Goal: Task Accomplishment & Management: Manage account settings

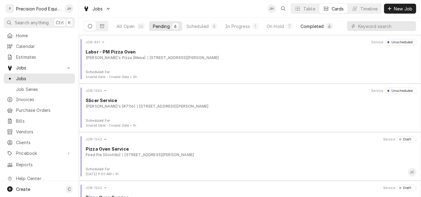
click at [312, 24] on div "Completed" at bounding box center [311, 26] width 23 height 6
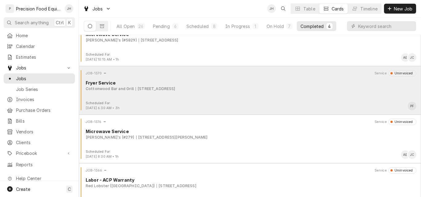
scroll to position [32, 0]
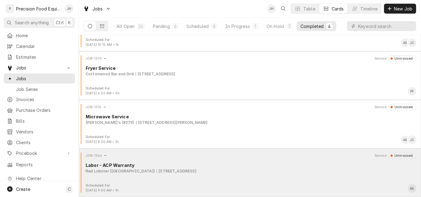
click at [247, 179] on div "JOB-1366 Service Uninvoiced Labor - ACP Warranty Red Lobster (Southern Ave) 614…" at bounding box center [249, 168] width 337 height 31
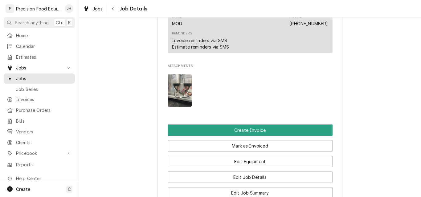
scroll to position [462, 0]
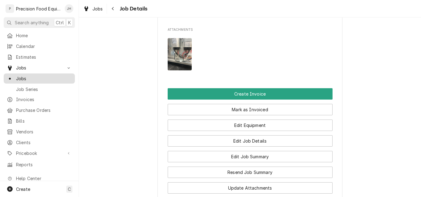
click at [38, 75] on span "Jobs" at bounding box center [44, 78] width 56 height 6
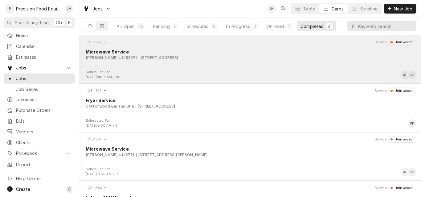
click at [273, 62] on div "JOB-1377 Service Uninvoiced Microwave Service Arby's (#5829) [STREET_ADDRESS]" at bounding box center [249, 54] width 337 height 31
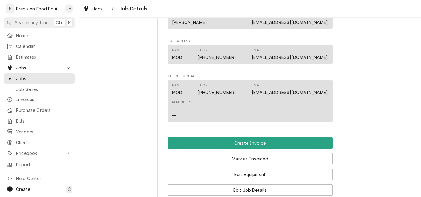
scroll to position [431, 0]
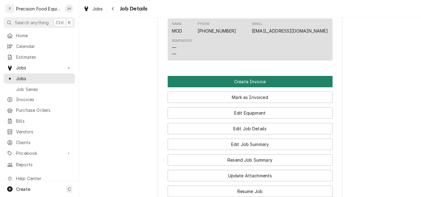
click at [254, 87] on button "Create Invoice" at bounding box center [249, 81] width 165 height 11
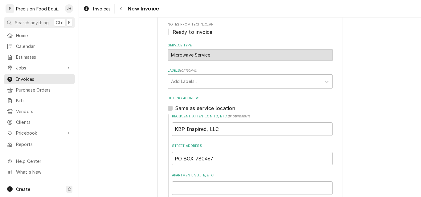
scroll to position [154, 0]
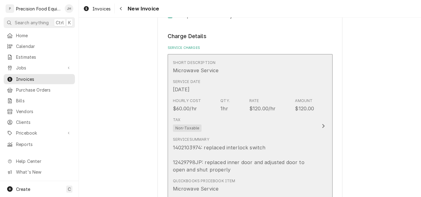
click at [277, 117] on div "Tax Non-Taxable" at bounding box center [243, 125] width 141 height 20
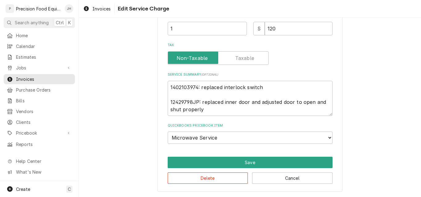
scroll to position [160, 0]
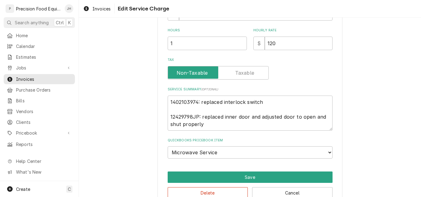
type textarea "x"
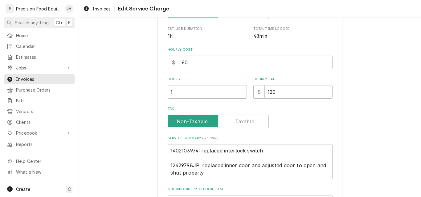
scroll to position [123, 0]
click at [181, 94] on input "1" at bounding box center [206, 92] width 79 height 14
type input "1.5"
type textarea "x"
type input "1.5"
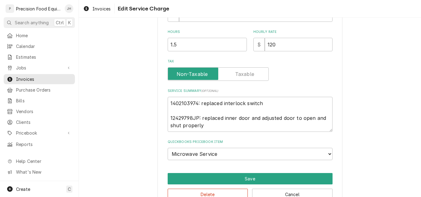
scroll to position [185, 0]
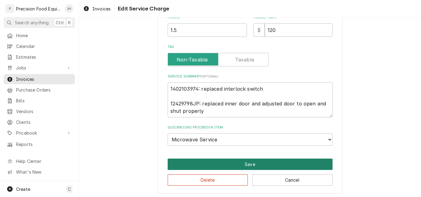
click at [253, 167] on button "Save" at bounding box center [249, 164] width 165 height 11
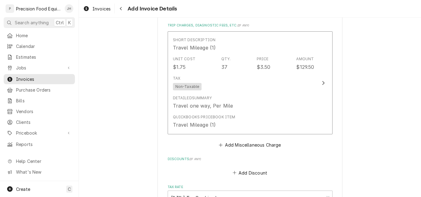
scroll to position [1039, 0]
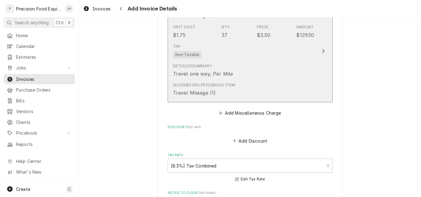
click at [292, 49] on div "Tax Non-Taxable" at bounding box center [243, 51] width 141 height 20
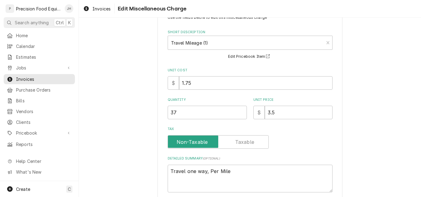
scroll to position [7, 0]
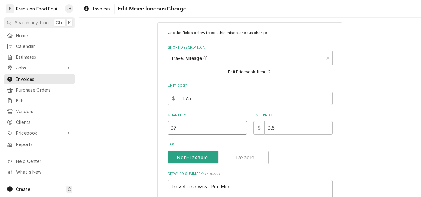
click at [173, 129] on input "37" at bounding box center [206, 128] width 79 height 14
type textarea "x"
type input "3"
type textarea "x"
type input "38"
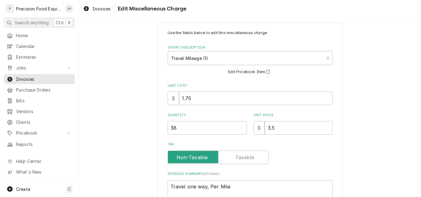
click at [292, 158] on div "Tax" at bounding box center [249, 158] width 165 height 14
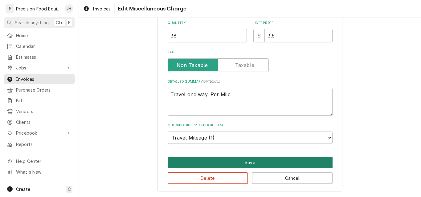
click at [261, 161] on button "Save" at bounding box center [249, 162] width 165 height 11
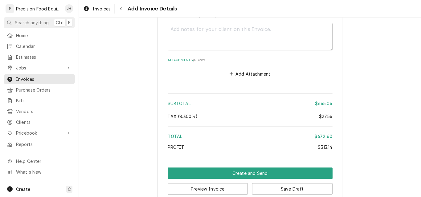
scroll to position [1217, 0]
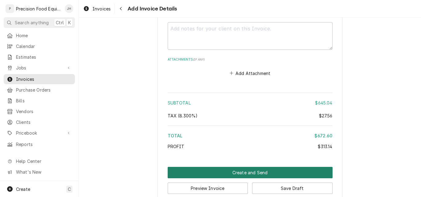
click at [251, 172] on button "Create and Send" at bounding box center [249, 172] width 165 height 11
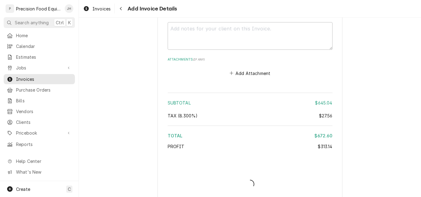
type textarea "x"
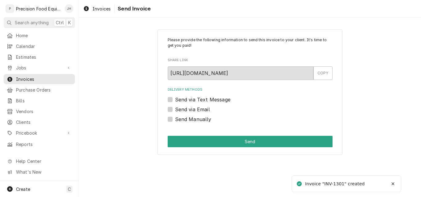
click at [189, 118] on label "Send Manually" at bounding box center [193, 119] width 36 height 7
click at [189, 118] on input "Send Manually" at bounding box center [257, 123] width 165 height 14
checkbox input "true"
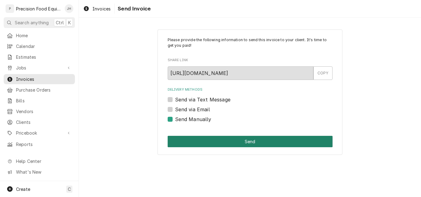
click at [216, 139] on button "Send" at bounding box center [249, 141] width 165 height 11
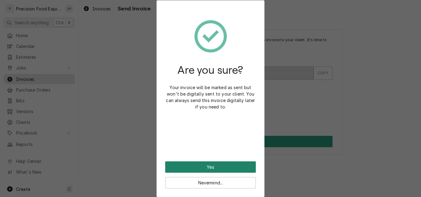
click at [223, 166] on button "Yes" at bounding box center [210, 167] width 91 height 11
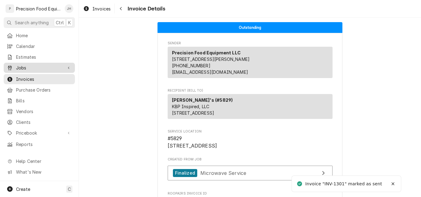
click at [46, 66] on span "Jobs" at bounding box center [39, 68] width 46 height 6
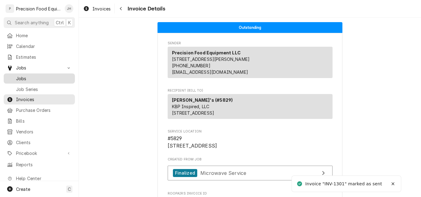
click at [40, 77] on span "Jobs" at bounding box center [44, 78] width 56 height 6
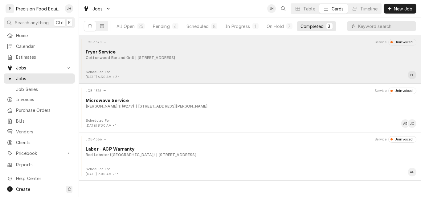
click at [248, 67] on div "JOB-1370 Service Uninvoiced Fryer Service Cottonwood Bar and Grill [STREET_ADDR…" at bounding box center [249, 54] width 337 height 31
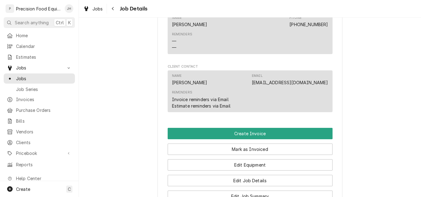
scroll to position [523, 0]
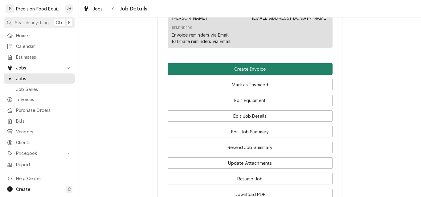
click at [257, 75] on button "Create Invoice" at bounding box center [249, 68] width 165 height 11
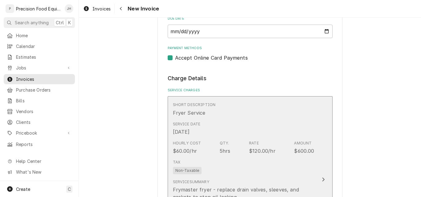
click at [261, 118] on div "Short Description Fryer Service" at bounding box center [243, 109] width 141 height 19
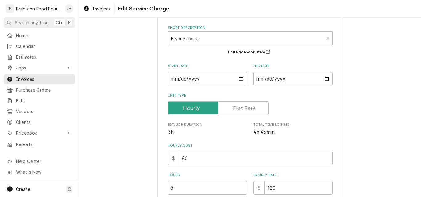
scroll to position [62, 0]
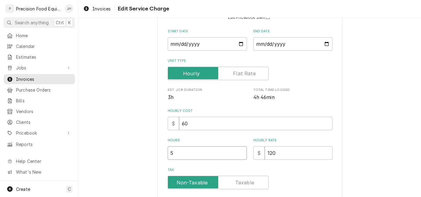
click at [184, 152] on input "5" at bounding box center [206, 154] width 79 height 14
type textarea "x"
type input "4"
type textarea "x"
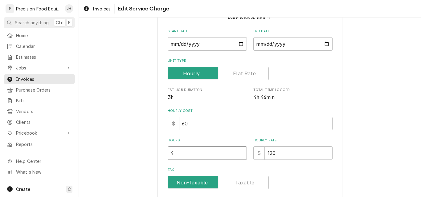
type input "4.7"
type textarea "x"
type input "4.75"
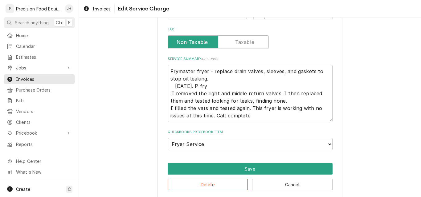
scroll to position [209, 0]
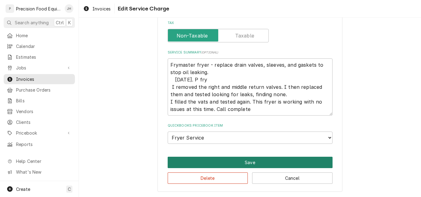
click at [250, 164] on button "Save" at bounding box center [249, 162] width 165 height 11
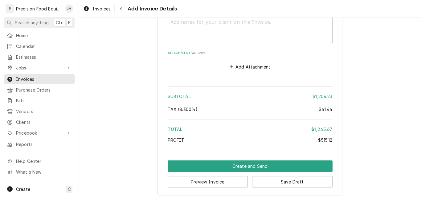
scroll to position [1357, 0]
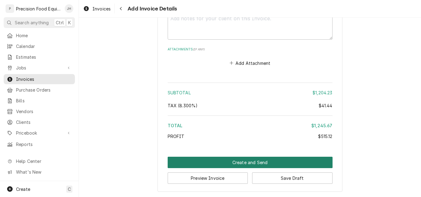
click at [241, 164] on button "Create and Send" at bounding box center [249, 162] width 165 height 11
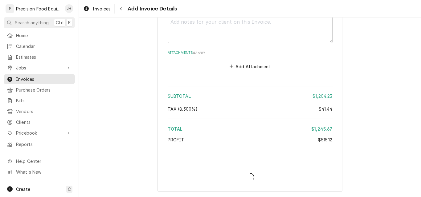
scroll to position [1354, 0]
type textarea "x"
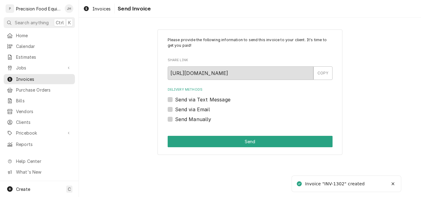
click at [193, 111] on label "Send via Email" at bounding box center [192, 109] width 35 height 7
click at [193, 111] on input "Send via Email" at bounding box center [257, 113] width 165 height 14
checkbox input "true"
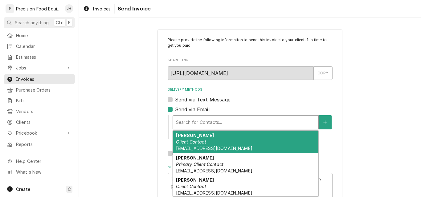
click at [191, 127] on div "Delivery Methods" at bounding box center [245, 122] width 139 height 11
click at [191, 142] on em "Client Contact" at bounding box center [191, 141] width 30 height 5
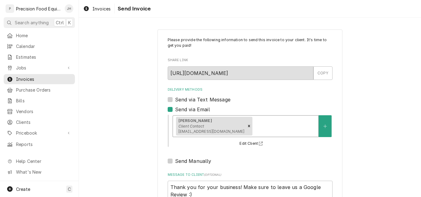
click at [253, 125] on div "Delivery Methods" at bounding box center [284, 126] width 62 height 11
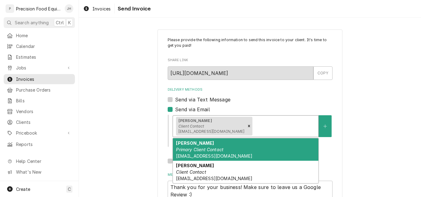
click at [236, 148] on div "Jen Todisco Primary Client Contact jtodisco@sunlakes2.com" at bounding box center [245, 150] width 145 height 22
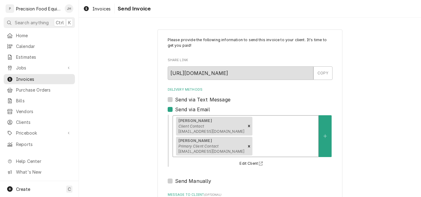
click at [244, 149] on span "jtodisco@sunlakes2.com" at bounding box center [211, 151] width 66 height 5
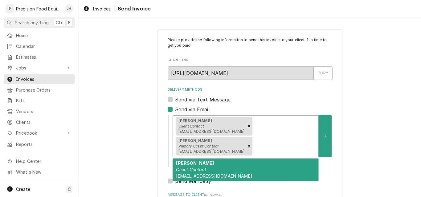
click at [247, 159] on div "Judy Client Contact jpurcell@sunlakes2.com" at bounding box center [245, 170] width 145 height 22
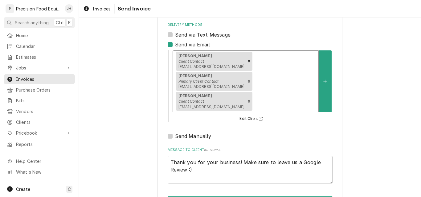
scroll to position [69, 0]
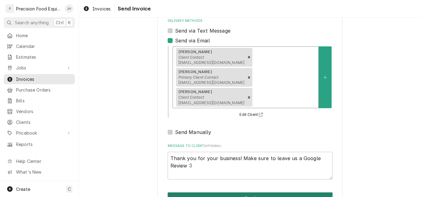
click at [233, 193] on button "Send" at bounding box center [249, 198] width 165 height 11
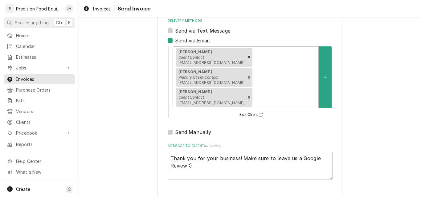
type textarea "x"
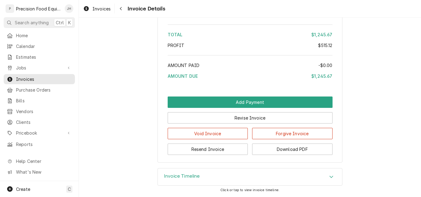
scroll to position [1130, 0]
click at [19, 61] on div "Home Calendar Estimates Jobs Jobs Job Series Invoices Purchase Orders Bills Ven…" at bounding box center [39, 89] width 78 height 119
click at [18, 65] on span "Jobs" at bounding box center [39, 68] width 46 height 6
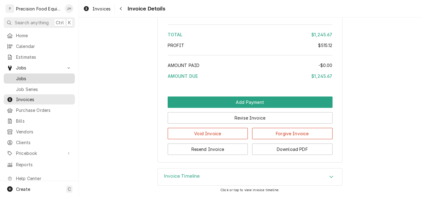
click at [41, 78] on span "Jobs" at bounding box center [44, 78] width 56 height 6
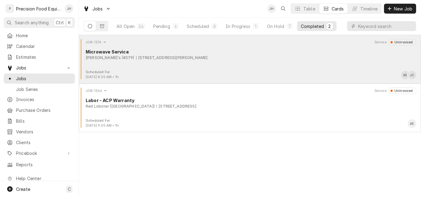
click at [241, 65] on div "JOB-1376 Service Uninvoiced Microwave Service Arby's (#279) [STREET_ADDRESS][PE…" at bounding box center [249, 54] width 337 height 31
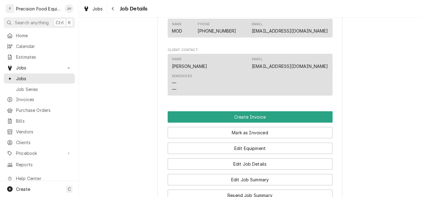
scroll to position [493, 0]
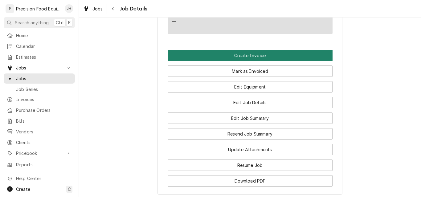
click at [278, 61] on button "Create Invoice" at bounding box center [249, 55] width 165 height 11
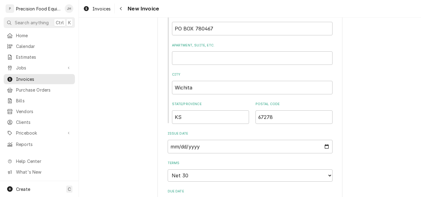
scroll to position [369, 0]
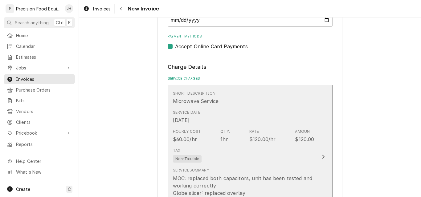
click at [250, 111] on div "Service Date Aug 19, 2025" at bounding box center [243, 116] width 141 height 19
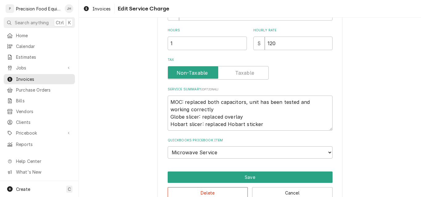
type textarea "x"
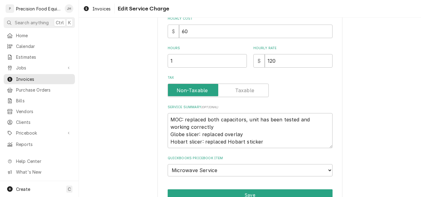
scroll to position [92, 0]
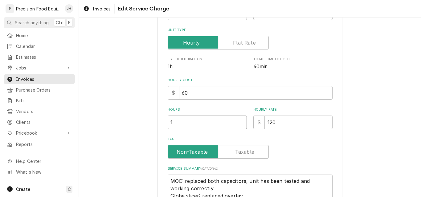
click at [176, 120] on input "1" at bounding box center [206, 123] width 79 height 14
type input "1.5"
type textarea "x"
type input "1.5"
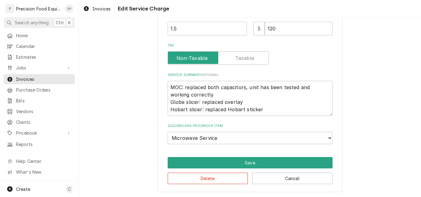
scroll to position [187, 0]
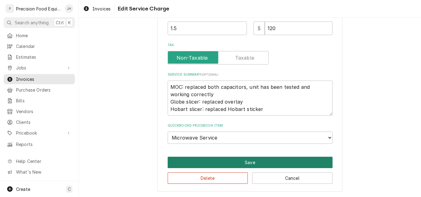
click at [262, 163] on button "Save" at bounding box center [249, 162] width 165 height 11
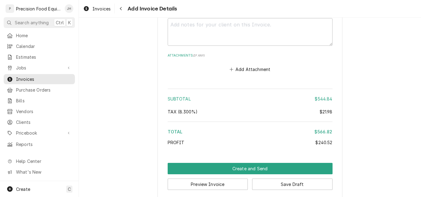
scroll to position [1371, 0]
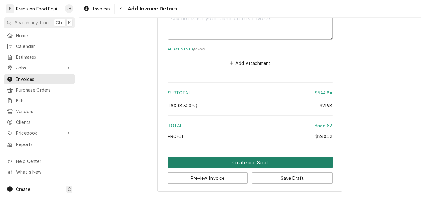
click at [259, 164] on button "Create and Send" at bounding box center [249, 162] width 165 height 11
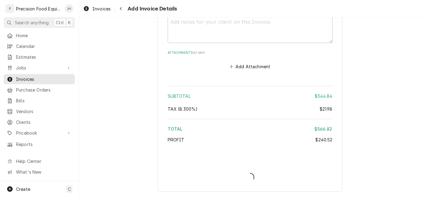
type textarea "x"
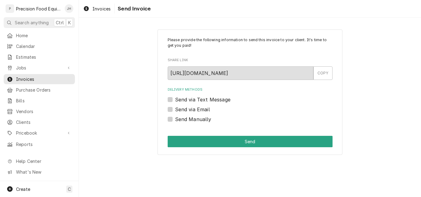
click at [190, 120] on label "Send Manually" at bounding box center [193, 119] width 36 height 7
click at [190, 120] on input "Send Manually" at bounding box center [257, 123] width 165 height 14
checkbox input "true"
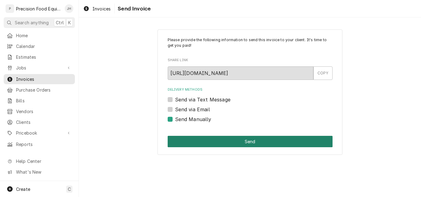
click at [196, 141] on button "Send" at bounding box center [249, 141] width 165 height 11
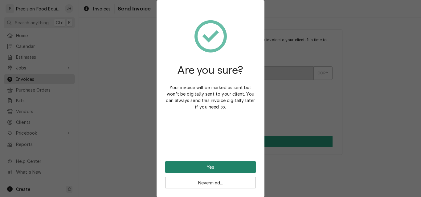
click at [213, 167] on button "Yes" at bounding box center [210, 167] width 91 height 11
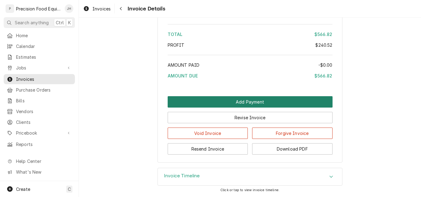
scroll to position [1041, 0]
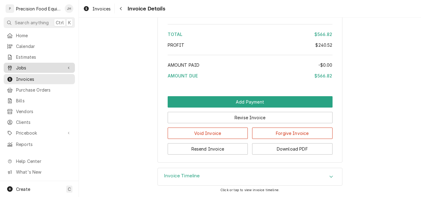
click at [36, 67] on span "Jobs" at bounding box center [39, 68] width 46 height 6
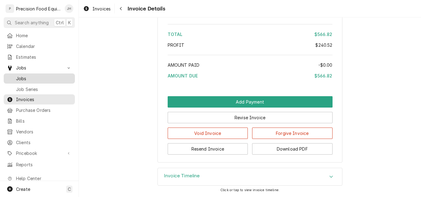
click at [36, 75] on span "Jobs" at bounding box center [44, 78] width 56 height 6
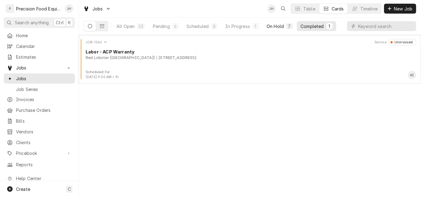
click at [271, 26] on div "On Hold" at bounding box center [274, 26] width 17 height 6
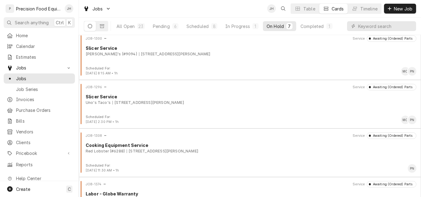
scroll to position [62, 0]
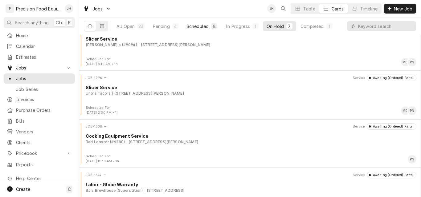
drag, startPoint x: 199, startPoint y: 27, endPoint x: 191, endPoint y: 27, distance: 8.0
click at [191, 27] on div "Scheduled" at bounding box center [197, 26] width 22 height 6
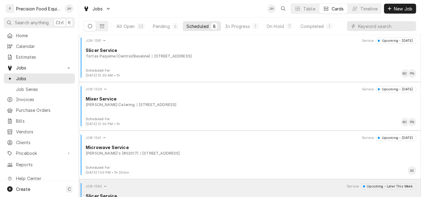
scroll to position [227, 0]
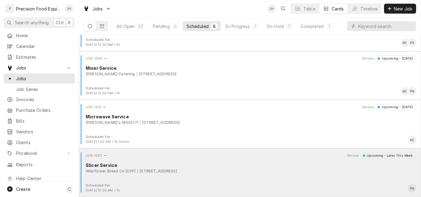
click at [289, 174] on div "Wildflower Bread Co (CPF) 3319 N. 35th Ave, Phoenix, AZ 85017" at bounding box center [251, 172] width 330 height 6
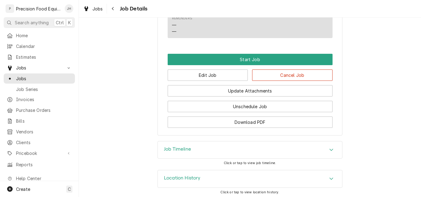
scroll to position [427, 0]
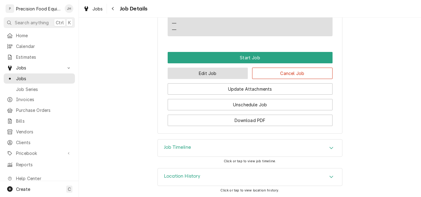
click at [223, 70] on button "Edit Job" at bounding box center [207, 73] width 80 height 11
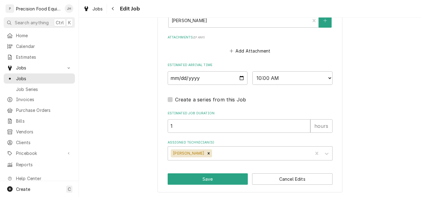
scroll to position [474, 0]
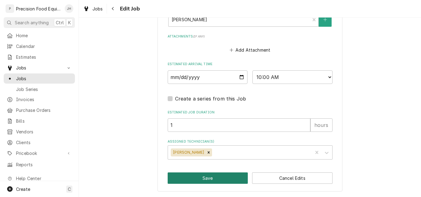
click at [219, 174] on button "Save" at bounding box center [207, 178] width 80 height 11
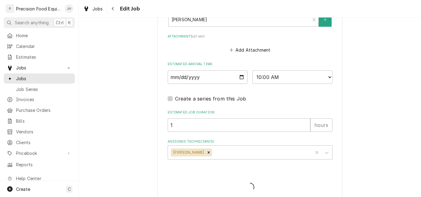
type textarea "x"
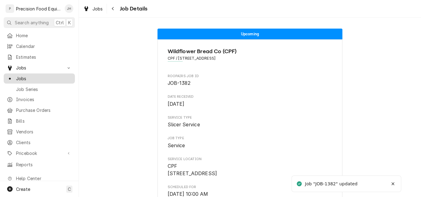
click at [28, 78] on span "Jobs" at bounding box center [44, 78] width 56 height 6
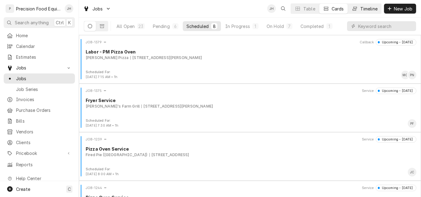
click at [365, 10] on div "Timeline" at bounding box center [368, 9] width 17 height 6
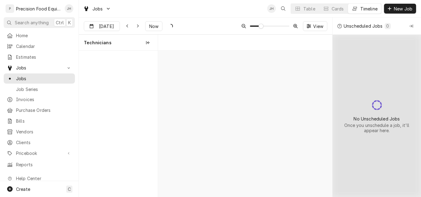
scroll to position [0, 3447]
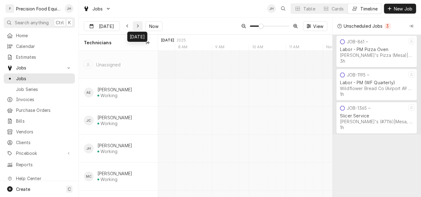
click at [136, 25] on icon "Dynamic Content Wrapper" at bounding box center [137, 26] width 3 height 4
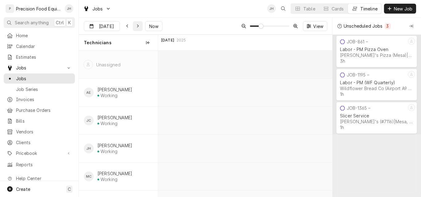
click at [136, 25] on icon "Dynamic Content Wrapper" at bounding box center [137, 26] width 3 height 4
click at [135, 25] on div "Dynamic Content Wrapper" at bounding box center [138, 26] width 6 height 6
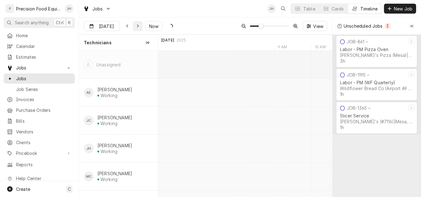
scroll to position [0, 5806]
click at [135, 25] on div "Dynamic Content Wrapper" at bounding box center [138, 26] width 6 height 6
click at [138, 26] on div "Dynamic Content Wrapper" at bounding box center [138, 26] width 6 height 6
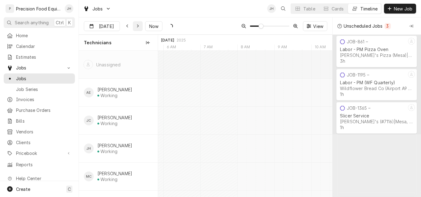
click at [138, 26] on div "Dynamic Content Wrapper" at bounding box center [138, 26] width 6 height 6
click at [138, 26] on icon "Dynamic Content Wrapper" at bounding box center [137, 26] width 3 height 4
type input "Aug 21"
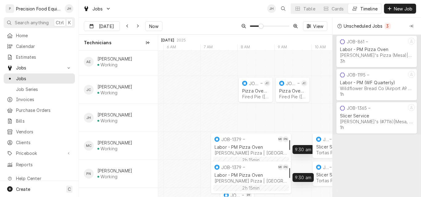
drag, startPoint x: 242, startPoint y: 146, endPoint x: 284, endPoint y: 145, distance: 41.9
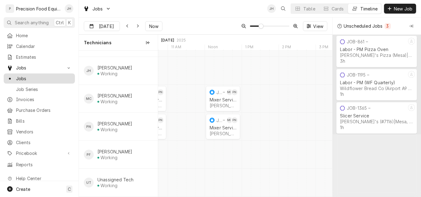
click at [22, 77] on span "Jobs" at bounding box center [44, 78] width 56 height 6
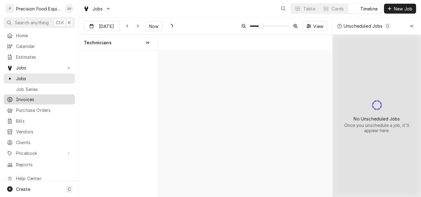
scroll to position [0, 3454]
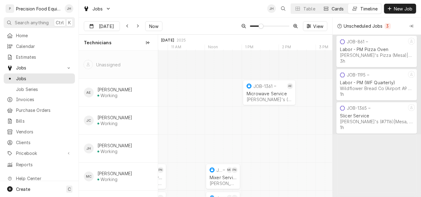
click at [333, 9] on div "Cards" at bounding box center [337, 9] width 12 height 6
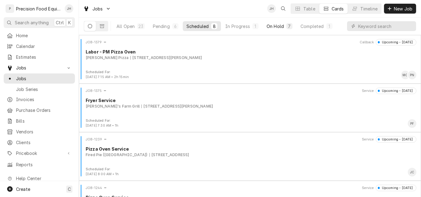
click at [282, 26] on div "On Hold" at bounding box center [274, 26] width 17 height 6
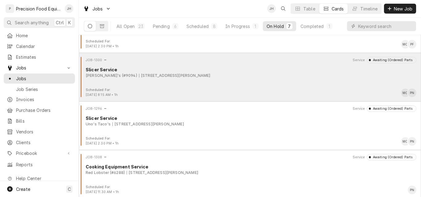
scroll to position [62, 0]
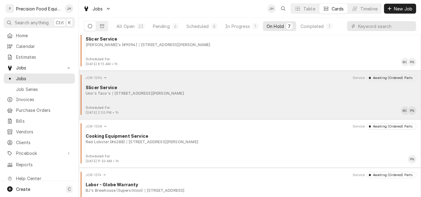
click at [239, 96] on div "Uno's Taco's 1859 S Stapley Dr, Mesa, AZ 85204" at bounding box center [251, 94] width 330 height 6
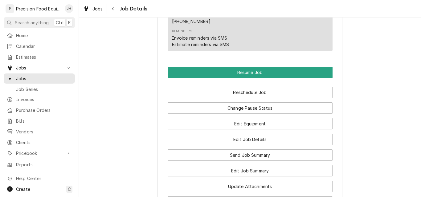
scroll to position [616, 0]
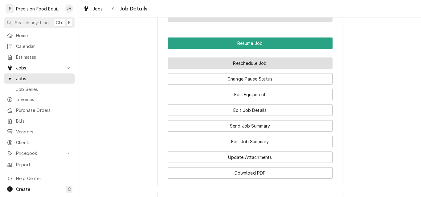
click at [247, 69] on button "Reschedule Job" at bounding box center [249, 63] width 165 height 11
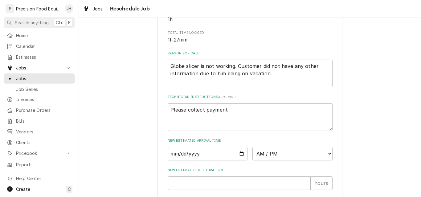
scroll to position [215, 0]
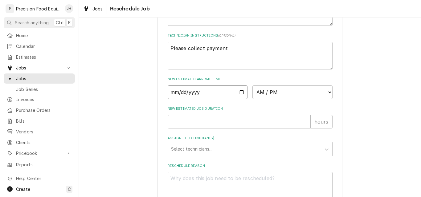
click at [240, 99] on input "Date" at bounding box center [207, 93] width 80 height 14
type input "2025-08-21"
type textarea "x"
click at [294, 99] on select "AM / PM 6:00 AM 6:15 AM 6:30 AM 6:45 AM 7:00 AM 7:15 AM 7:30 AM 7:45 AM 8:00 AM…" at bounding box center [292, 93] width 80 height 14
select select "13:30:00"
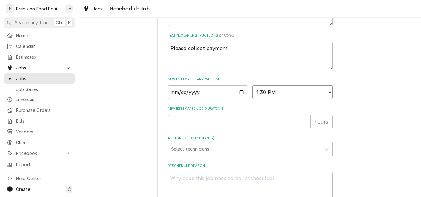
click at [252, 93] on select "AM / PM 6:00 AM 6:15 AM 6:30 AM 6:45 AM 7:00 AM 7:15 AM 7:30 AM 7:45 AM 8:00 AM…" at bounding box center [292, 93] width 80 height 14
click at [198, 128] on input "New Estimated Job Duration" at bounding box center [238, 122] width 143 height 14
type textarea "x"
type input ".5"
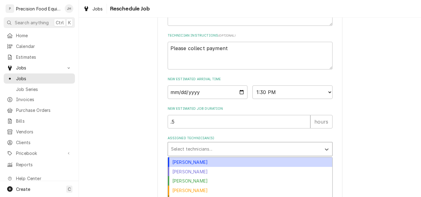
click at [189, 155] on div "Assigned Technician(s)" at bounding box center [244, 149] width 147 height 11
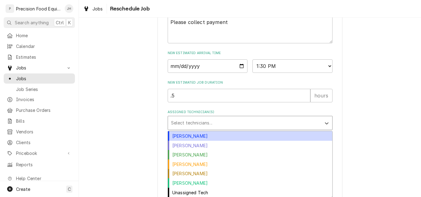
scroll to position [263, 0]
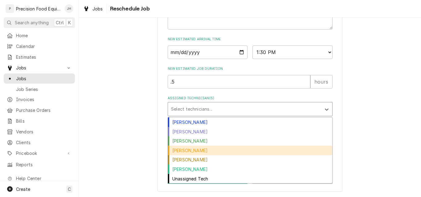
click at [206, 152] on div "Mike Caster" at bounding box center [250, 151] width 164 height 10
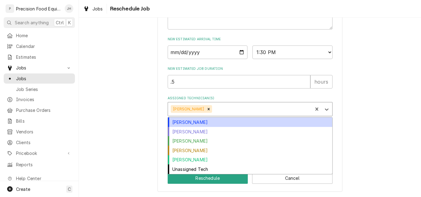
click at [234, 111] on div "Assigned Technician(s)" at bounding box center [261, 109] width 96 height 11
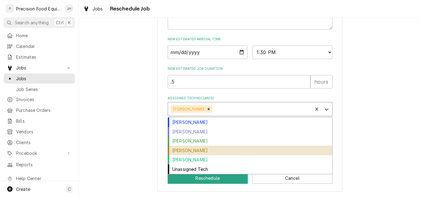
click at [204, 150] on div "Pete Nielson" at bounding box center [250, 151] width 164 height 10
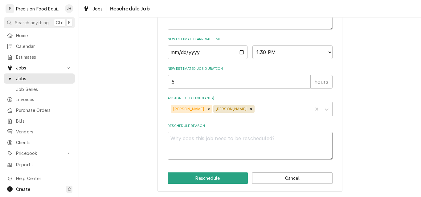
click at [204, 150] on textarea "Reschedule Reason" at bounding box center [249, 146] width 165 height 28
type textarea "x"
type textarea "P"
type textarea "x"
type textarea "Pa"
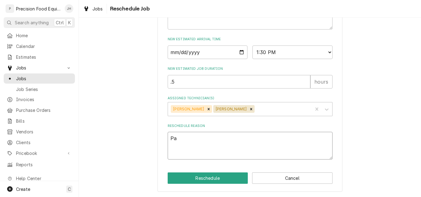
type textarea "x"
type textarea "Par"
type textarea "x"
type textarea "Part"
type textarea "x"
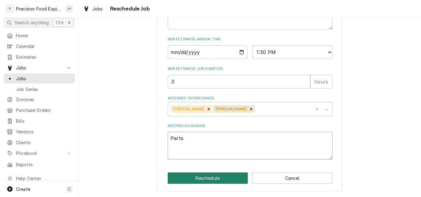
type textarea "Parts"
click at [195, 178] on button "Reschedule" at bounding box center [207, 178] width 80 height 11
type textarea "x"
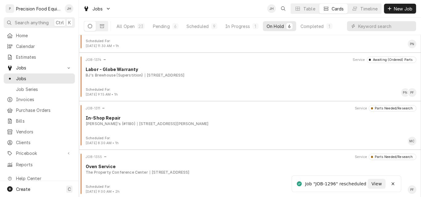
scroll to position [130, 0]
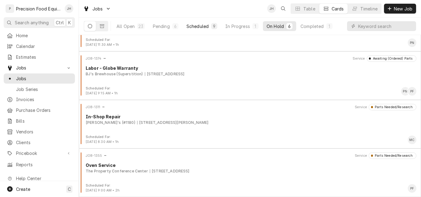
click at [192, 26] on div "Scheduled" at bounding box center [197, 26] width 22 height 6
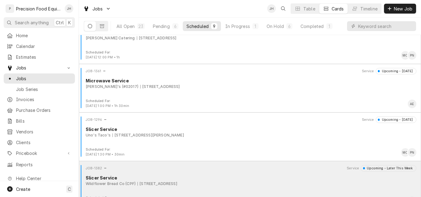
scroll to position [276, 0]
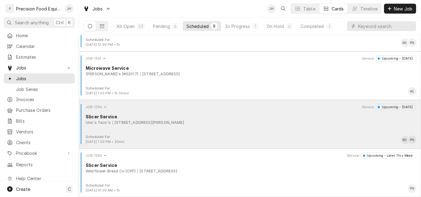
click at [246, 133] on div "JOB-1296 Service Upcoming - Tomorrow Slicer Service Uno's Taco's 1859 S Stapley…" at bounding box center [249, 119] width 337 height 31
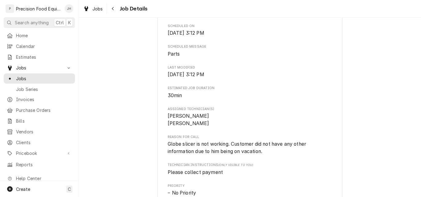
scroll to position [215, 0]
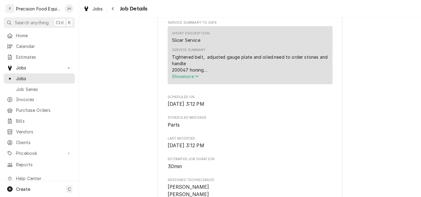
click at [185, 79] on span "Show more" at bounding box center [185, 76] width 27 height 5
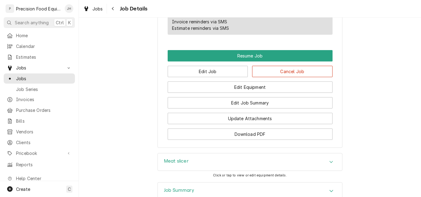
scroll to position [646, 0]
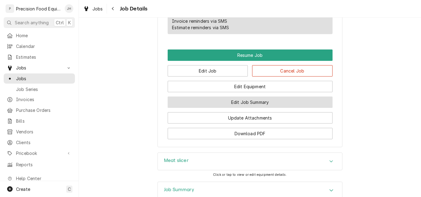
click at [234, 108] on button "Edit Job Summary" at bounding box center [249, 102] width 165 height 11
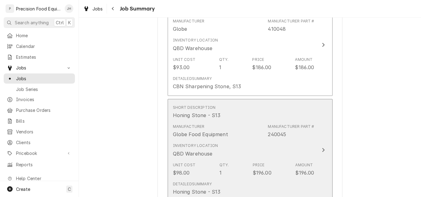
scroll to position [431, 0]
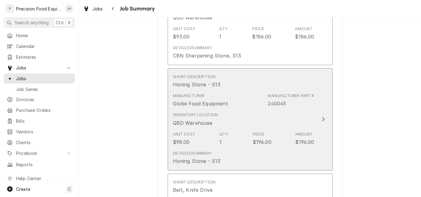
click at [250, 117] on div "Inventory Location QBD Warehouse" at bounding box center [243, 119] width 141 height 19
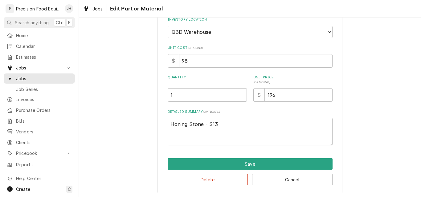
scroll to position [95, 0]
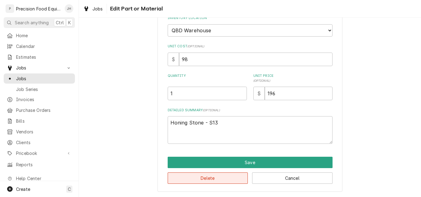
click at [220, 179] on button "Delete" at bounding box center [207, 178] width 80 height 11
type textarea "x"
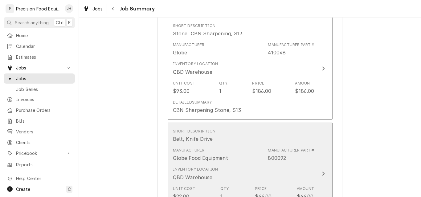
scroll to position [438, 0]
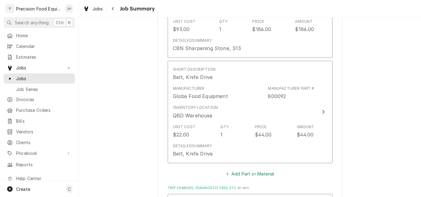
click at [239, 173] on button "Add Part or Material" at bounding box center [249, 174] width 51 height 9
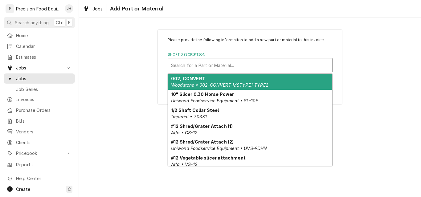
click at [234, 70] on div "Short Description" at bounding box center [250, 65] width 158 height 11
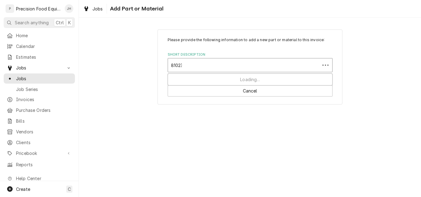
type input "810233"
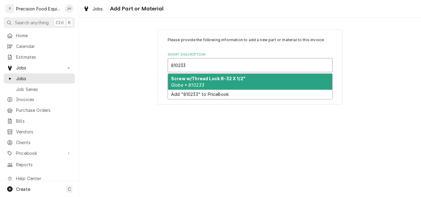
click at [232, 81] on div "Screw w/Thread Lock 8-32 X 1/2" Globe • 810233" at bounding box center [250, 82] width 164 height 16
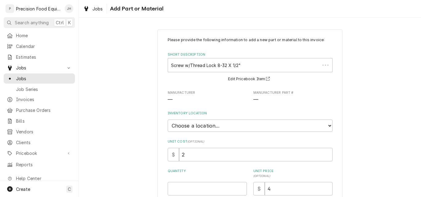
type textarea "x"
click at [196, 127] on select "Choose a location... QBD Warehouse" at bounding box center [249, 126] width 165 height 12
select select "417"
click at [167, 120] on select "Choose a location... QBD Warehouse" at bounding box center [249, 126] width 165 height 12
click at [189, 186] on input "Quantity" at bounding box center [206, 189] width 79 height 14
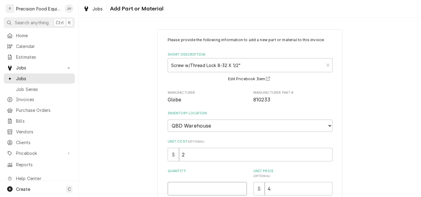
type textarea "x"
type input "1"
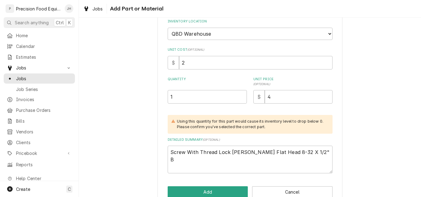
scroll to position [92, 0]
click at [209, 191] on button "Add" at bounding box center [207, 191] width 80 height 11
type textarea "x"
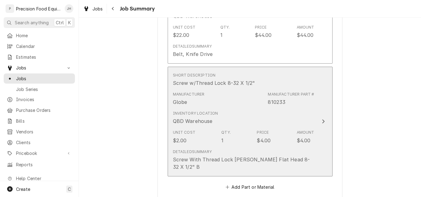
scroll to position [600, 0]
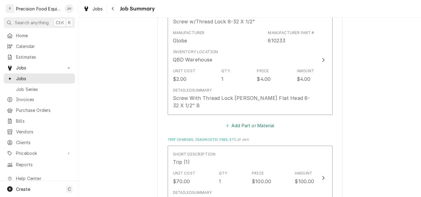
click at [249, 121] on button "Add Part or Material" at bounding box center [249, 125] width 51 height 9
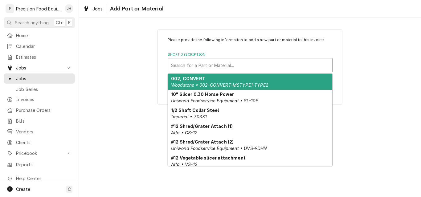
click at [227, 66] on div "Short Description" at bounding box center [250, 65] width 158 height 11
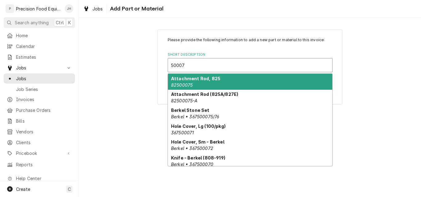
type input "500070"
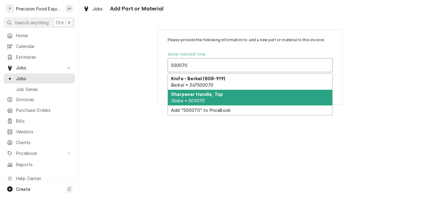
click at [214, 97] on strong "Sharpener Handle, Top" at bounding box center [197, 94] width 52 height 5
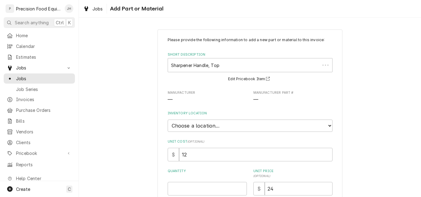
type textarea "x"
click at [202, 124] on select "Choose a location... QBD Warehouse" at bounding box center [249, 126] width 165 height 12
select select "417"
click at [167, 120] on select "Choose a location... QBD Warehouse" at bounding box center [249, 126] width 165 height 12
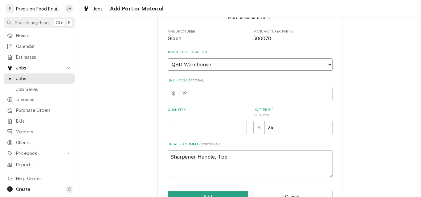
scroll to position [62, 0]
click at [207, 130] on input "Quantity" at bounding box center [206, 128] width 79 height 14
type textarea "x"
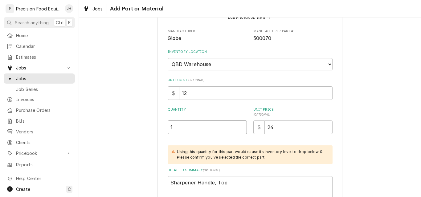
type input "1"
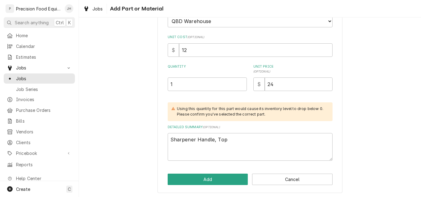
scroll to position [106, 0]
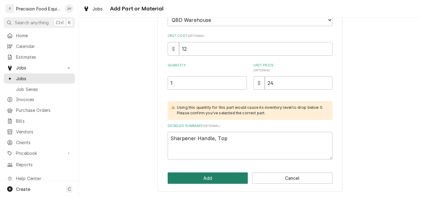
click at [200, 174] on button "Add" at bounding box center [207, 178] width 80 height 11
type textarea "x"
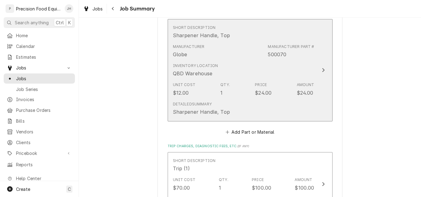
scroll to position [699, 0]
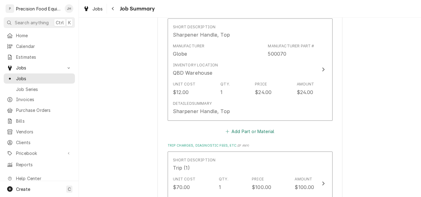
click at [245, 127] on button "Add Part or Material" at bounding box center [249, 131] width 51 height 9
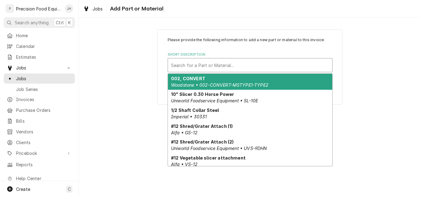
click at [242, 69] on div "Short Description" at bounding box center [250, 65] width 158 height 11
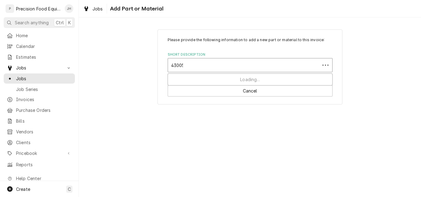
type input "430051"
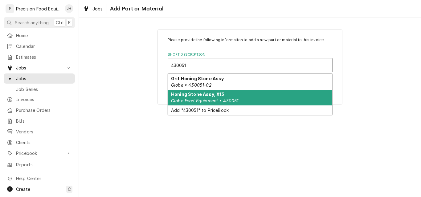
click at [240, 98] on div "Honing Stone Assy, X13 Globe Food Equipment • 430051" at bounding box center [250, 98] width 164 height 16
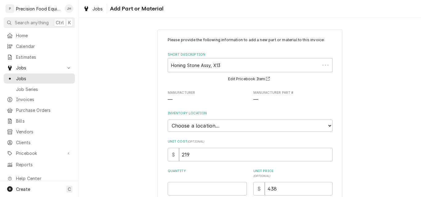
type textarea "x"
click at [217, 126] on select "Choose a location... QBD Warehouse" at bounding box center [249, 126] width 165 height 12
select select "417"
click at [167, 120] on select "Choose a location... QBD Warehouse" at bounding box center [249, 126] width 165 height 12
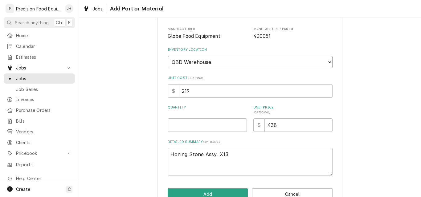
scroll to position [80, 0]
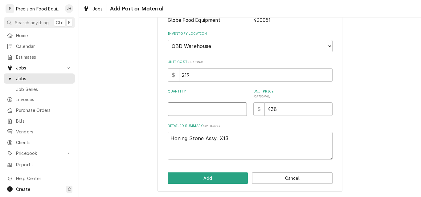
click at [201, 109] on input "Quantity" at bounding box center [206, 110] width 79 height 14
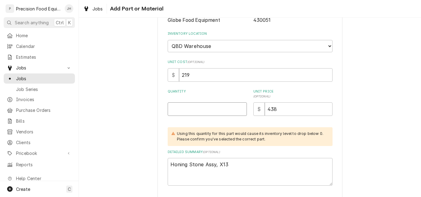
type textarea "x"
type input "1"
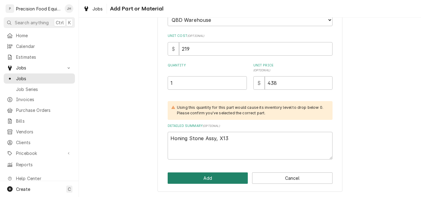
click at [210, 175] on button "Add" at bounding box center [207, 178] width 80 height 11
type textarea "x"
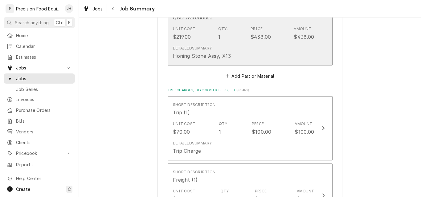
scroll to position [861, 0]
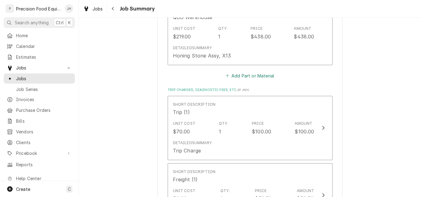
click at [257, 71] on button "Add Part or Material" at bounding box center [249, 75] width 51 height 9
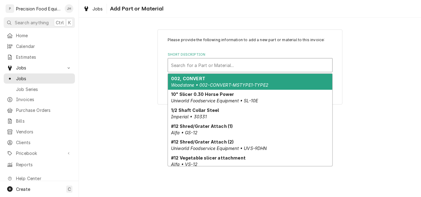
click at [203, 68] on div "Short Description" at bounding box center [250, 65] width 158 height 11
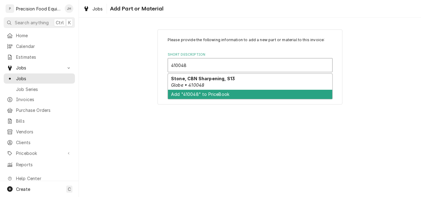
type input "410048"
click at [250, 113] on div "Please provide the following information to add a new part or material to this …" at bounding box center [250, 108] width 342 height 180
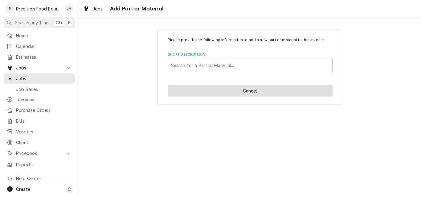
click at [275, 92] on button "Cancel" at bounding box center [249, 90] width 165 height 11
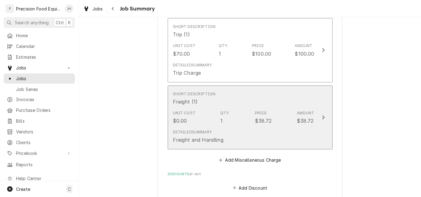
scroll to position [960, 0]
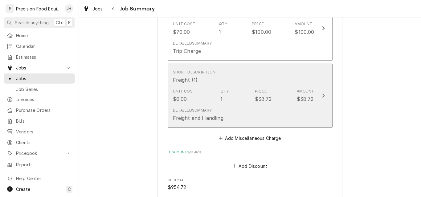
click at [236, 93] on div "Unit Cost $0.00 Qty. 1 Price $38.72 Amount $38.72" at bounding box center [243, 95] width 141 height 19
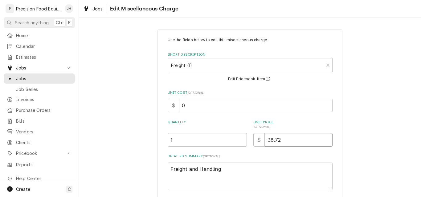
click at [266, 139] on input "38.72" at bounding box center [298, 140] width 68 height 14
type textarea "x"
type input "8.72"
type textarea "x"
type input "48.72"
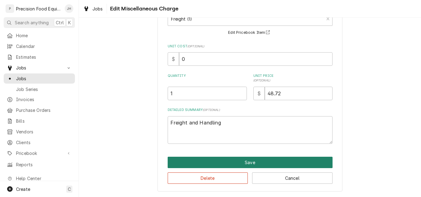
click at [268, 164] on button "Save" at bounding box center [249, 162] width 165 height 11
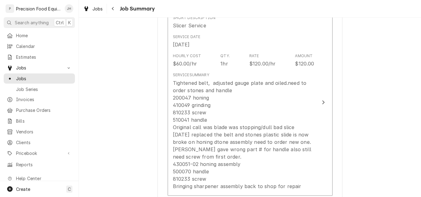
scroll to position [137, 0]
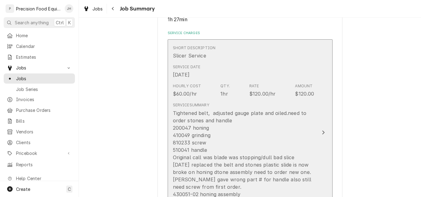
click at [271, 134] on div "Tightened belt, adjusted gauge plate and oiled.need to order stones and handle …" at bounding box center [243, 165] width 141 height 111
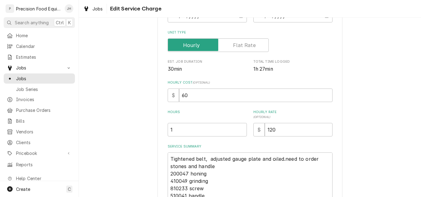
scroll to position [92, 0]
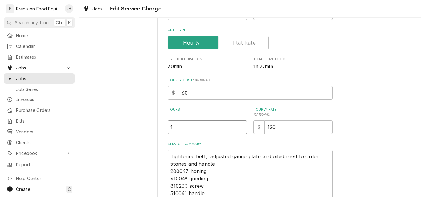
click at [174, 125] on input "1" at bounding box center [206, 128] width 79 height 14
drag, startPoint x: 174, startPoint y: 125, endPoint x: 167, endPoint y: 127, distance: 7.3
click at [167, 127] on input "1" at bounding box center [206, 128] width 79 height 14
type textarea "x"
type input "2"
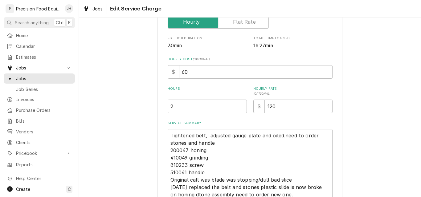
scroll to position [123, 0]
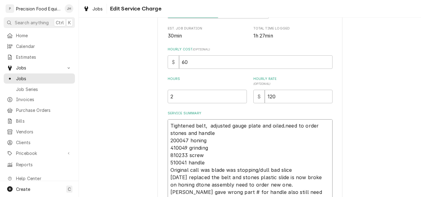
click at [285, 126] on textarea "Tightened belt, adjusted gauge plate and oiled.need to order stones and handle …" at bounding box center [249, 173] width 165 height 109
type textarea "x"
type textarea "Tightened belt, adjusted gauge plate and oiled.eed to order stones and handle 2…"
type textarea "x"
type textarea "Tightened belt, adjusted gauge plate and oiled. eed to order stones and handle …"
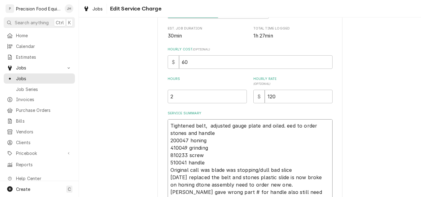
type textarea "x"
type textarea "Tightened belt, adjusted gauge plate and oiled. Need to order stones and handle…"
type textarea "x"
type textarea "Tightened belt, adjusted gauge plate and oiled. Need to order stones and handle…"
type textarea "x"
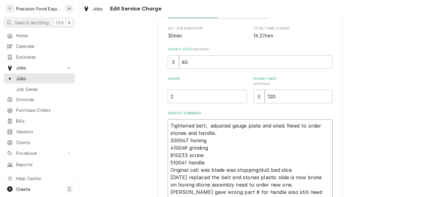
type textarea "Tightened belt, adjusted gauge plate and oiled. Need to order stones and handle…"
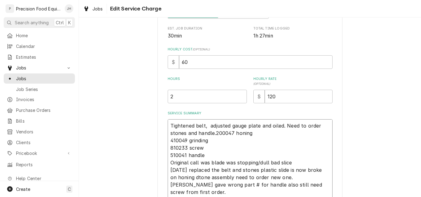
type textarea "x"
type textarea "Tightened belt, adjusted gauge plate and oiled. Need to order stones and handle…"
type textarea "x"
type textarea "Tightened belt, adjusted gauge plate and oiled. Need to order stones and handle…"
type textarea "x"
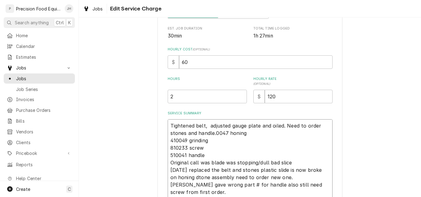
type textarea "Tightened belt, adjusted gauge plate and oiled. Need to order stones and handle…"
type textarea "x"
type textarea "Tightened belt, adjusted gauge plate and oiled. Need to order stones and handle…"
type textarea "x"
type textarea "Tightened belt, adjusted gauge plate and oiled. Need to order stones and handle…"
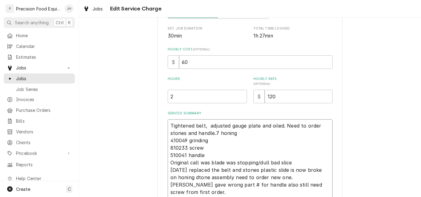
type textarea "x"
type textarea "Tightened belt, adjusted gauge plate and oiled. Need to order stones and handle…"
type textarea "x"
type textarea "Tightened belt, adjusted gauge plate and oiled. Need to order stones and handle…"
type textarea "x"
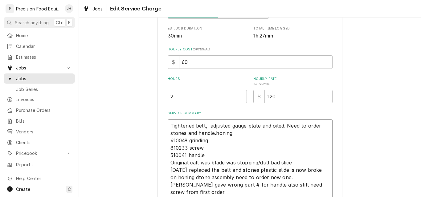
type textarea "Tightened belt, adjusted gauge plate and oiled. Need to order stones and handle…"
type textarea "x"
type textarea "Tightened belt, adjusted gauge plate and oiled. Need to order stones and handle…"
type textarea "x"
type textarea "Tightened belt, adjusted gauge plate and oiled. Need to order stones and handle…"
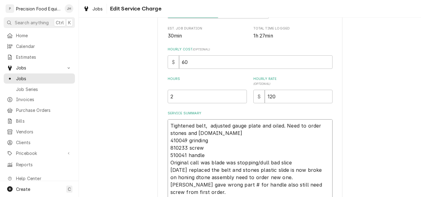
type textarea "x"
type textarea "Tightened belt, adjusted gauge plate and oiled. Need to order stones and handle…"
type textarea "x"
type textarea "Tightened belt, adjusted gauge plate and oiled. Need to order stones and handle…"
type textarea "x"
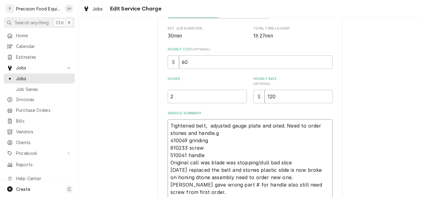
type textarea "Tightened belt, adjusted gauge plate and oiled. Need to order stones and handle…"
type textarea "x"
type textarea "Tightened belt, adjusted gauge plate and oiled. Need to order stones and handle…"
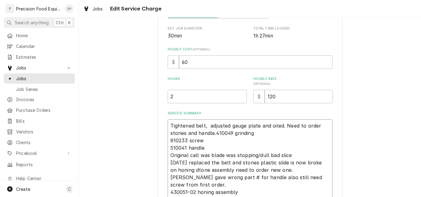
type textarea "x"
type textarea "Tightened belt, adjusted gauge plate and oiled. Need to order stones and handle…"
type textarea "x"
type textarea "Tightened belt, adjusted gauge plate and oiled. Need to order stones and handle…"
type textarea "x"
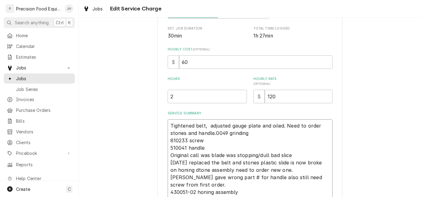
type textarea "Tightened belt, adjusted gauge plate and oiled. Need to order stones and handle…"
type textarea "x"
type textarea "Tightened belt, adjusted gauge plate and oiled. Need to order stones and handle…"
type textarea "x"
type textarea "Tightened belt, adjusted gauge plate and oiled. Need to order stones and handle…"
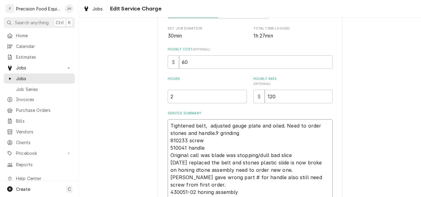
type textarea "x"
type textarea "Tightened belt, adjusted gauge plate and oiled. Need to order stones and handle…"
type textarea "x"
type textarea "Tightened belt, adjusted gauge plate and oiled. Need to order stones and handle…"
type textarea "x"
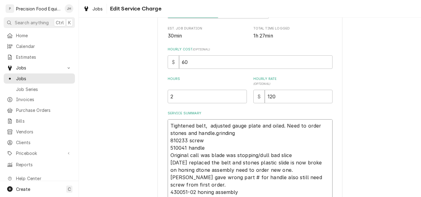
type textarea "Tightened belt, adjusted gauge plate and oiled. Need to order stones and handle…"
type textarea "x"
type textarea "Tightened belt, adjusted gauge plate and oiled. Need to order stones and handle…"
type textarea "x"
type textarea "Tightened belt, adjusted gauge plate and oiled. Need to order stones and handle…"
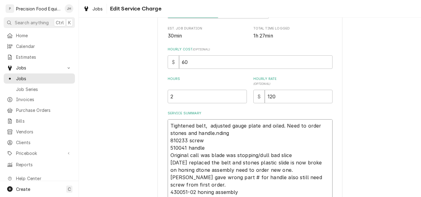
type textarea "x"
type textarea "Tightened belt, adjusted gauge plate and oiled. Need to order stones and handle…"
type textarea "x"
type textarea "Tightened belt, adjusted gauge plate and oiled. Need to order stones and handle…"
type textarea "x"
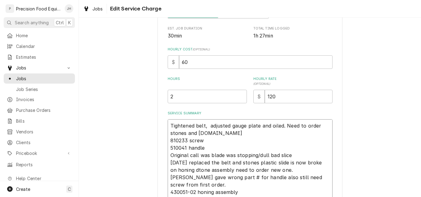
type textarea "Tightened belt, adjusted gauge plate and oiled. Need to order stones and handle…"
type textarea "x"
type textarea "Tightened belt, adjusted gauge plate and oiled. Need to order stones and handle…"
type textarea "x"
type textarea "Tightened belt, adjusted gauge plate and oiled. Need to order stones and handle…"
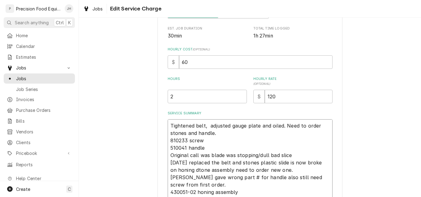
type textarea "x"
type textarea "Tightened belt, adjusted gauge plate and oiled. Need to order stones and handle…"
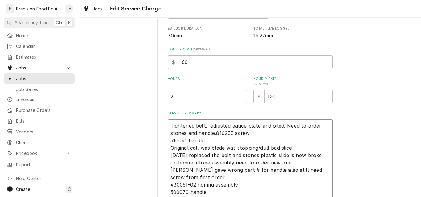
type textarea "x"
type textarea "Tightened belt, adjusted gauge plate and oiled. Need to order stones and handle…"
type textarea "x"
type textarea "Tightened belt, adjusted gauge plate and oiled. Need to order stones and handle…"
type textarea "x"
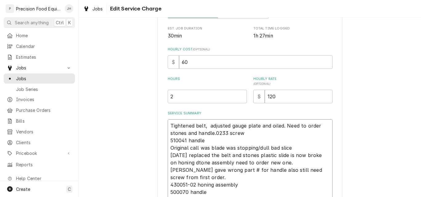
type textarea "Tightened belt, adjusted gauge plate and oiled. Need to order stones and handle…"
type textarea "x"
type textarea "Tightened belt, adjusted gauge plate and oiled. Need to order stones and handle…"
type textarea "x"
type textarea "Tightened belt, adjusted gauge plate and oiled. Need to order stones and handle…"
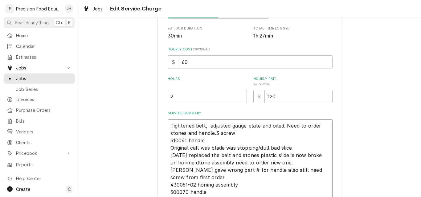
type textarea "x"
type textarea "Tightened belt, adjusted gauge plate and oiled. Need to order stones and handle…"
type textarea "x"
type textarea "Tightened belt, adjusted gauge plate and oiled. Need to order stones and handle…"
type textarea "x"
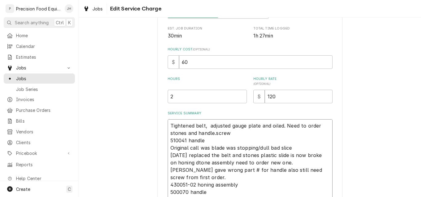
type textarea "Tightened belt, adjusted gauge plate and oiled. Need to order stones and handle…"
type textarea "x"
type textarea "Tightened belt, adjusted gauge plate and oiled. Need to order stones and handle…"
type textarea "x"
type textarea "Tightened belt, adjusted gauge plate and oiled. Need to order stones and handle…"
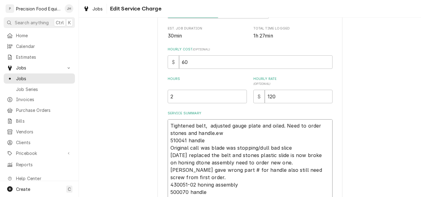
type textarea "x"
type textarea "Tightened belt, adjusted gauge plate and oiled. Need to order stones and handle…"
type textarea "x"
type textarea "Tightened belt, adjusted gauge plate and oiled. Need to order stones and handle…"
type textarea "x"
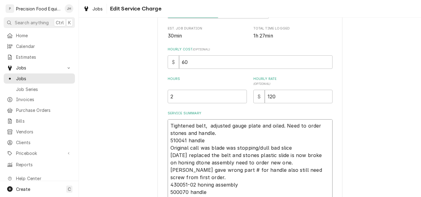
type textarea "Tightened belt, adjusted gauge plate and oiled. Need to order stones and handle…"
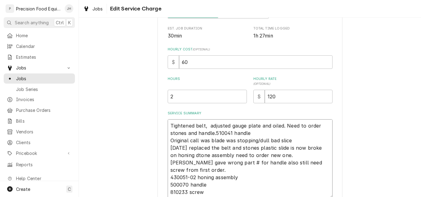
type textarea "x"
type textarea "Tightened belt, adjusted gauge plate and oiled. Need to order stones and handle…"
type textarea "x"
type textarea "Tightened belt, adjusted gauge plate and oiled. Need to order stones and handle…"
type textarea "x"
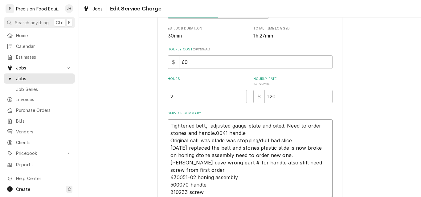
type textarea "Tightened belt, adjusted gauge plate and oiled. Need to order stones and handle…"
type textarea "x"
type textarea "Tightened belt, adjusted gauge plate and oiled. Need to order stones and handle…"
type textarea "x"
type textarea "Tightened belt, adjusted gauge plate and oiled. Need to order stones and handle…"
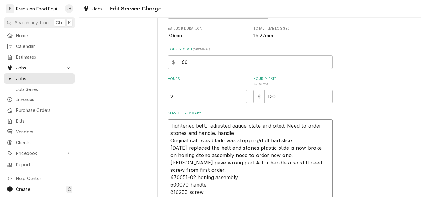
type textarea "x"
type textarea "Tightened belt, adjusted gauge plate and oiled. Need to order stones and handle…"
type textarea "x"
type textarea "Tightened belt, adjusted gauge plate and oiled. Need to order stones and handle…"
type textarea "x"
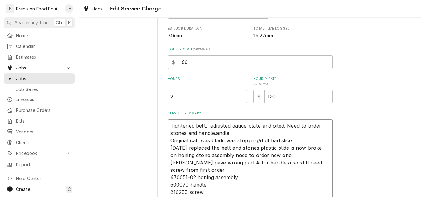
type textarea "Tightened belt, adjusted gauge plate and oiled. Need to order stones and handle…"
type textarea "x"
type textarea "Tightened belt, adjusted gauge plate and oiled. Need to order stones and handle…"
type textarea "x"
type textarea "Tightened belt, adjusted gauge plate and oiled. Need to order stones and handle…"
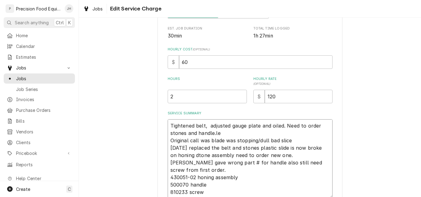
type textarea "x"
type textarea "Tightened belt, adjusted gauge plate and oiled. Need to order stones and handle…"
type textarea "x"
type textarea "Tightened belt, adjusted gauge plate and oiled. Need to order stones and handle…"
type textarea "x"
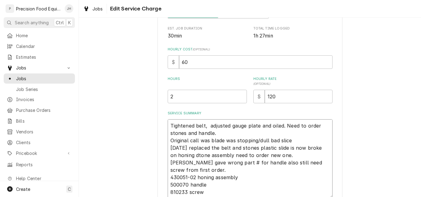
type textarea "Tightened belt, adjusted gauge plate and oiled. Need to order stones and handle…"
type textarea "x"
type textarea "Tightened belt, adjusted gauge plate and oiled. Need to order stones and handle…"
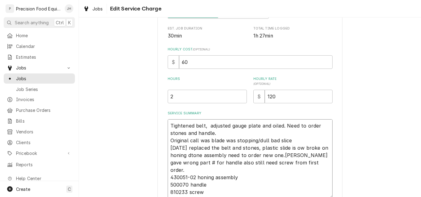
type textarea "x"
type textarea "Tightened belt, adjusted gauge plate and oiled. Need to order stones and handle…"
type textarea "x"
type textarea "Tightened belt, adjusted gauge plate and oiled. Need to order stones and handle…"
type textarea "x"
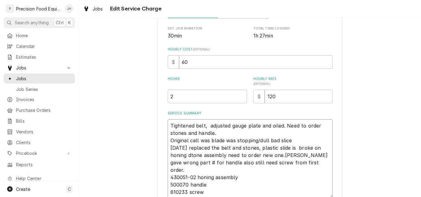
type textarea "Tightened belt, adjusted gauge plate and oiled. Need to order stones and handle…"
type textarea "x"
type textarea "Tightened belt, adjusted gauge plate and oiled. Need to order stones and handle…"
type textarea "x"
type textarea "Tightened belt, adjusted gauge plate and oiled. Need to order stones and handle…"
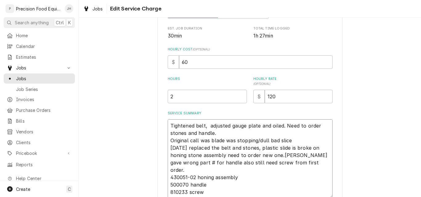
type textarea "x"
type textarea "Tightened belt, adjusted gauge plate and oiled. Need to order stones and handle…"
type textarea "x"
type textarea "Tightened belt, adjusted gauge plate and oiled. Need to order stones and handle…"
type textarea "x"
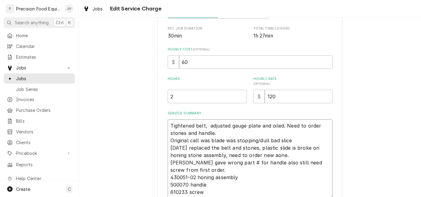
type textarea "Tightened belt, adjusted gauge plate and oiled. Need to order stones and handle…"
type textarea "x"
type textarea "Tightened belt, adjusted gauge plate and oiled. Need to order stones and handle…"
type textarea "x"
type textarea "Tightened belt, adjusted gauge plate and oiled. Need to order stones and handle…"
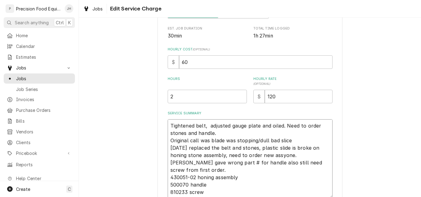
type textarea "x"
type textarea "Tightened belt, adjusted gauge plate and oiled. Need to order stones and handle…"
type textarea "x"
type textarea "Tightened belt, adjusted gauge plate and oiled. Need to order stones and handle…"
type textarea "x"
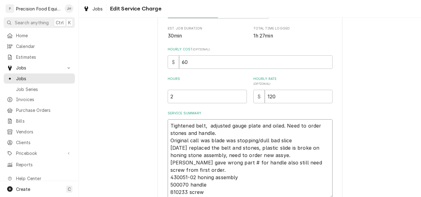
type textarea "Tightened belt, adjusted gauge plate and oiled. Need to order stones and handle…"
type textarea "x"
type textarea "Tightened belt, adjusted gauge plate and oiled. Need to order stones and handle…"
type textarea "x"
type textarea "Tightened belt, adjusted gauge plate and oiled. Need to order stones and handle…"
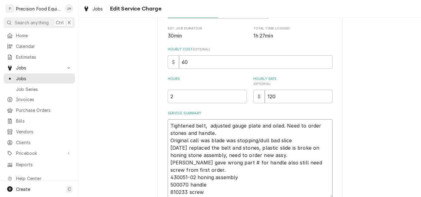
type textarea "x"
type textarea "Tightened belt, adjusted gauge plate and oiled. Need to order stones and handle…"
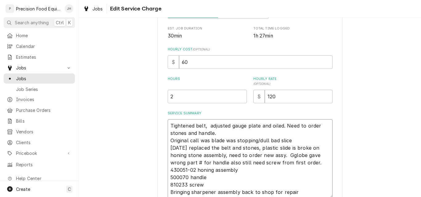
type textarea "x"
type textarea "Tightened belt, adjusted gauge plate and oiled. Need to order stones and handle…"
type textarea "x"
type textarea "Tightened belt, adjusted gauge plate and oiled. Need to order stones and handle…"
type textarea "x"
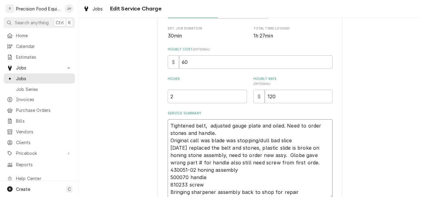
type textarea "Tightened belt, adjusted gauge plate and oiled. Need to order stones and handle…"
type textarea "x"
type textarea "Tightened belt, adjusted gauge plate and oiled. Need to order stones and handle…"
type textarea "x"
type textarea "Tightened belt, adjusted gauge plate and oiled. Need to order stones and handle…"
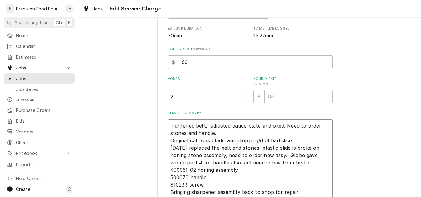
type textarea "x"
type textarea "Tightened belt, adjusted gauge plate and oiled. Need to order stones and handle…"
type textarea "x"
type textarea "Tightened belt, adjusted gauge plate and oiled. Need to order stones and handle…"
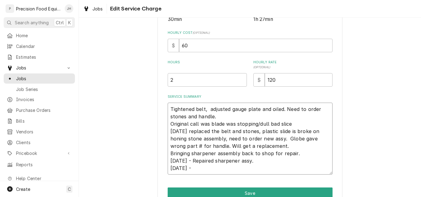
scroll to position [171, 0]
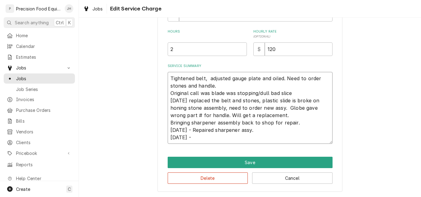
click at [183, 102] on textarea "Tightened belt, adjusted gauge plate and oiled. Need to order stones and handle…" at bounding box center [249, 108] width 165 height 72
click at [169, 78] on textarea "Tightened belt, adjusted gauge plate and oiled. Need to order stones and handle…" at bounding box center [249, 108] width 165 height 72
click at [194, 80] on textarea "07/29/25 - Tightened belt, adjusted gauge plate and oiled. Need to order stones…" at bounding box center [249, 108] width 165 height 72
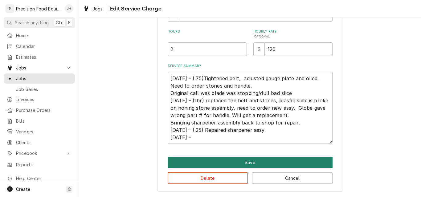
click at [219, 164] on button "Save" at bounding box center [249, 162] width 165 height 11
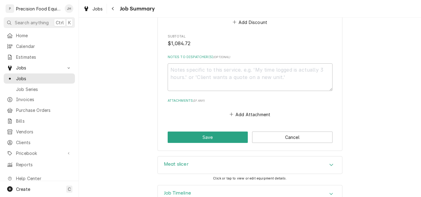
scroll to position [1077, 0]
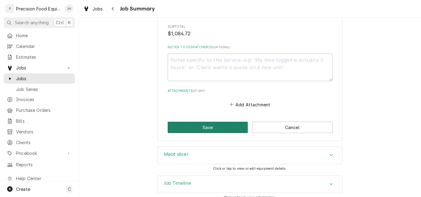
click at [220, 122] on button "Save" at bounding box center [207, 127] width 80 height 11
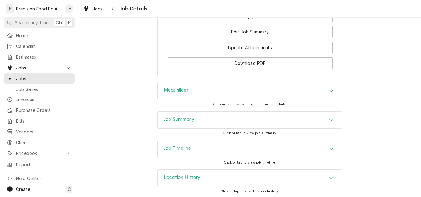
scroll to position [646, 0]
click at [37, 75] on span "Jobs" at bounding box center [44, 78] width 56 height 6
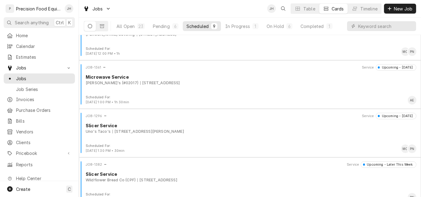
scroll to position [276, 0]
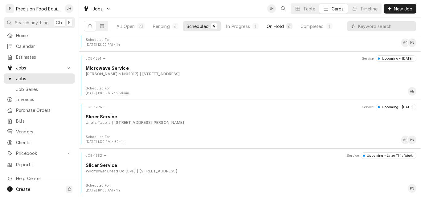
click at [279, 28] on div "On Hold" at bounding box center [274, 26] width 17 height 6
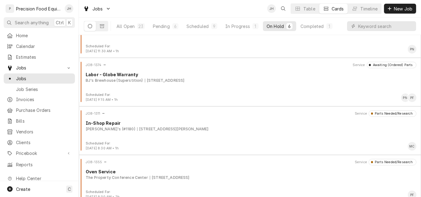
scroll to position [130, 0]
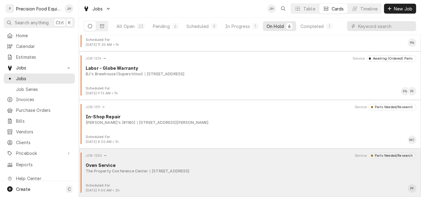
click at [272, 167] on div "Oven Service" at bounding box center [251, 165] width 330 height 6
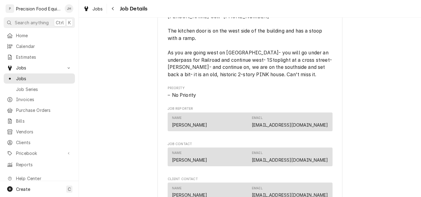
scroll to position [585, 0]
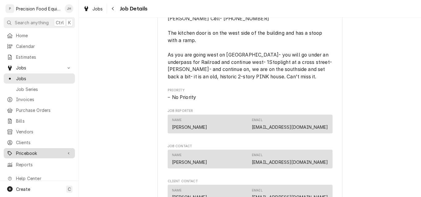
click at [29, 151] on span "Pricebook" at bounding box center [39, 153] width 46 height 6
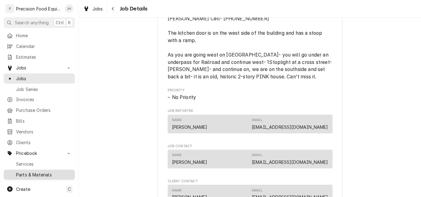
click at [29, 170] on link "Parts & Materials" at bounding box center [39, 175] width 71 height 10
